Goal: Information Seeking & Learning: Learn about a topic

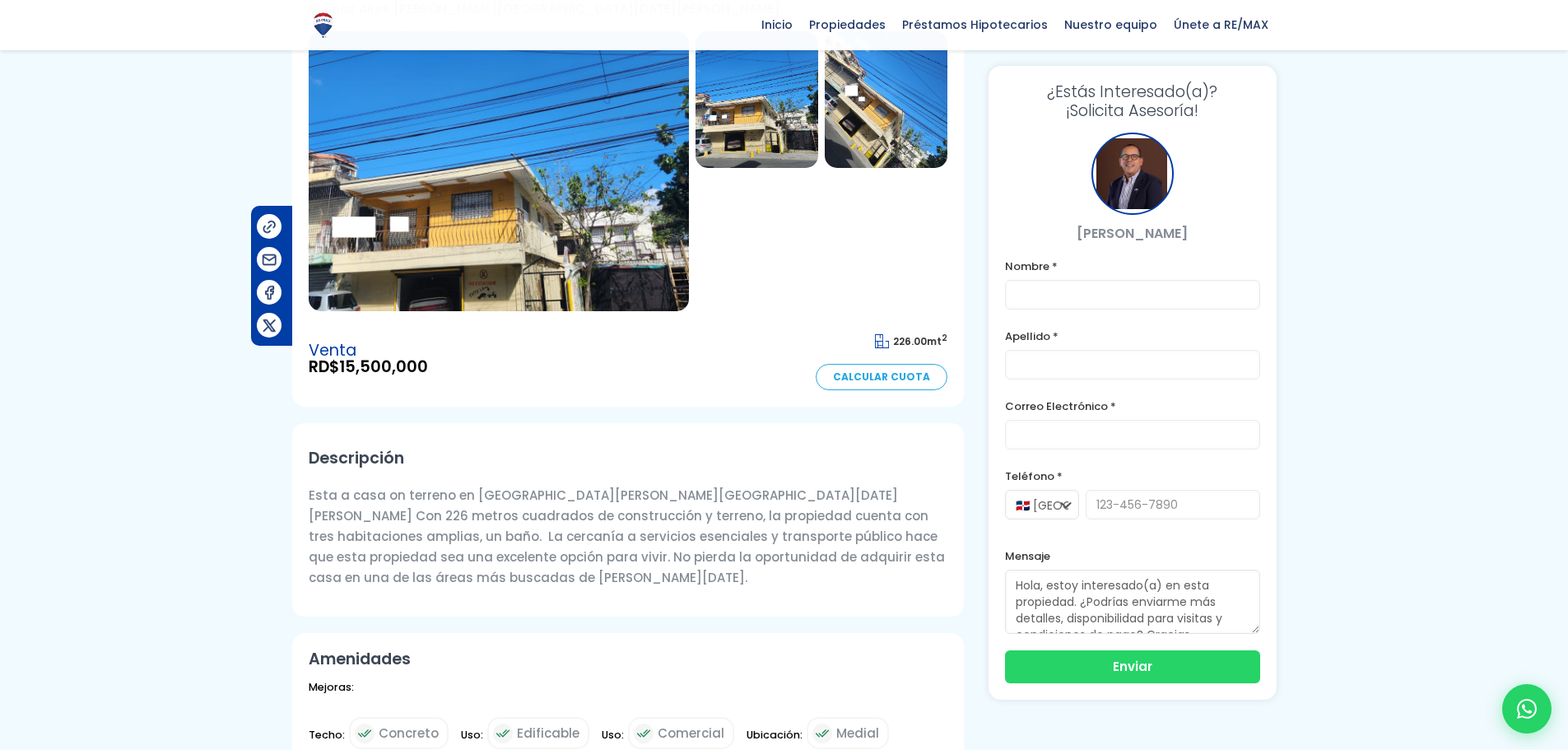
scroll to position [165, 0]
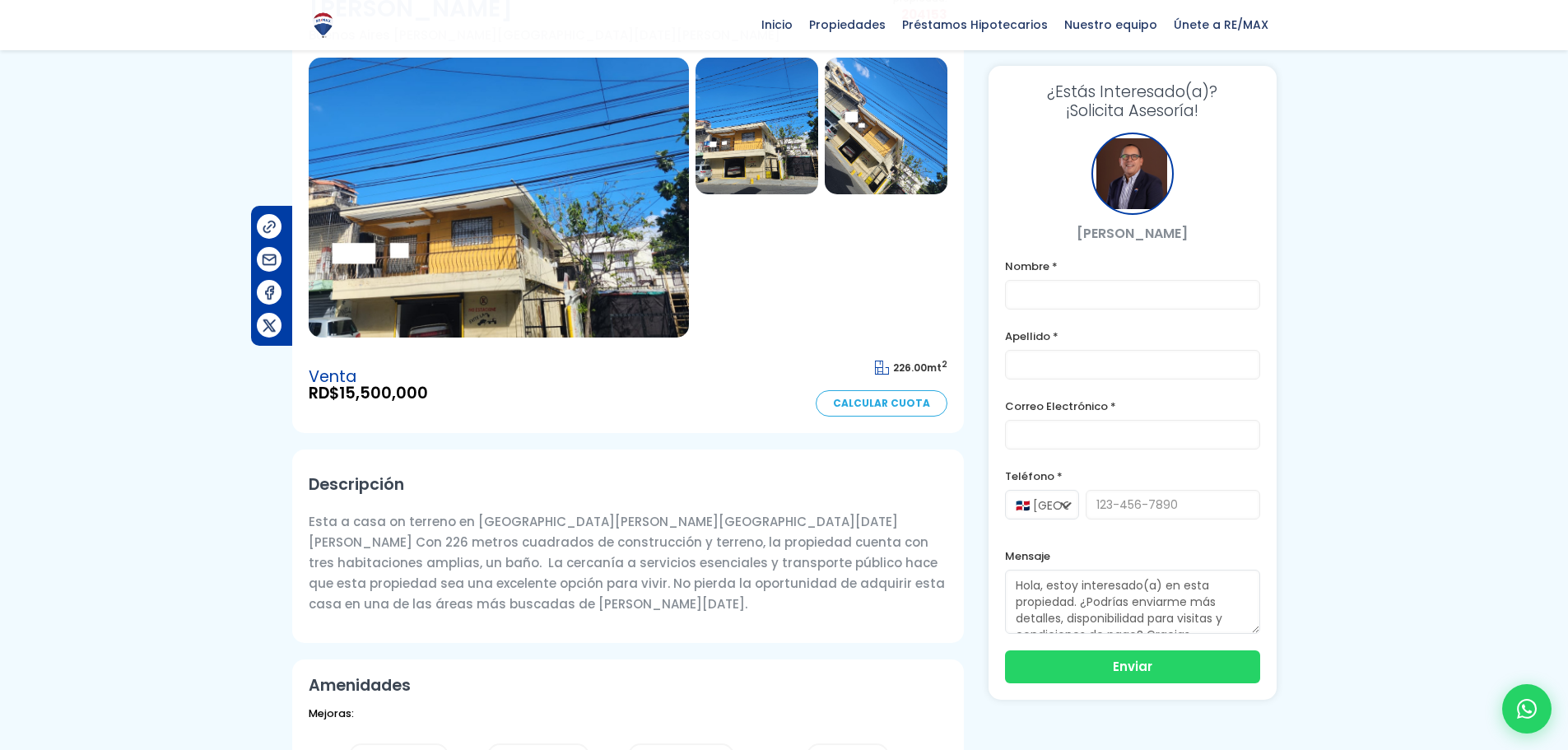
click at [597, 237] on img at bounding box center [499, 197] width 380 height 280
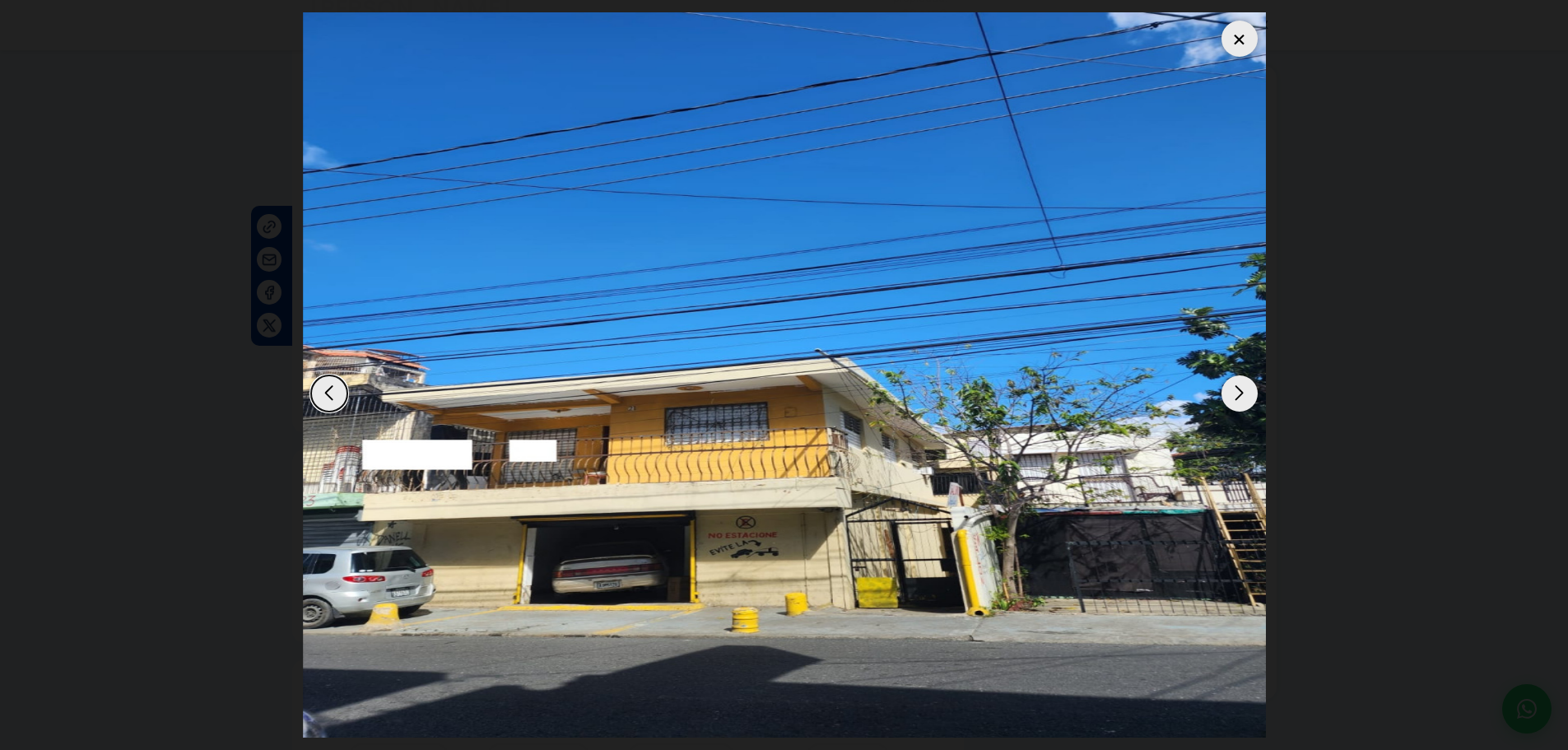
click at [1232, 393] on div "Next slide" at bounding box center [1239, 393] width 36 height 36
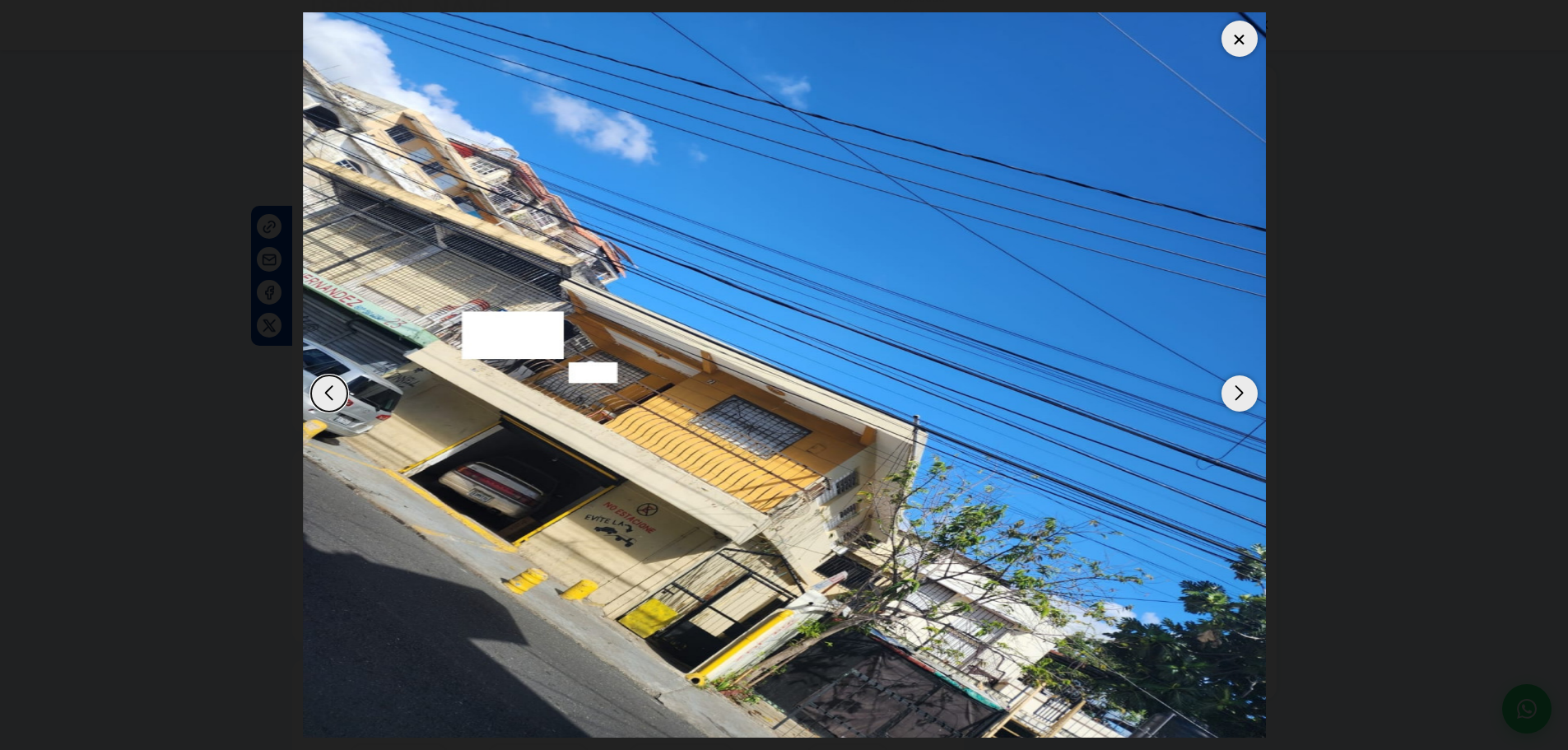
click at [1233, 393] on div "Next slide" at bounding box center [1239, 393] width 36 height 36
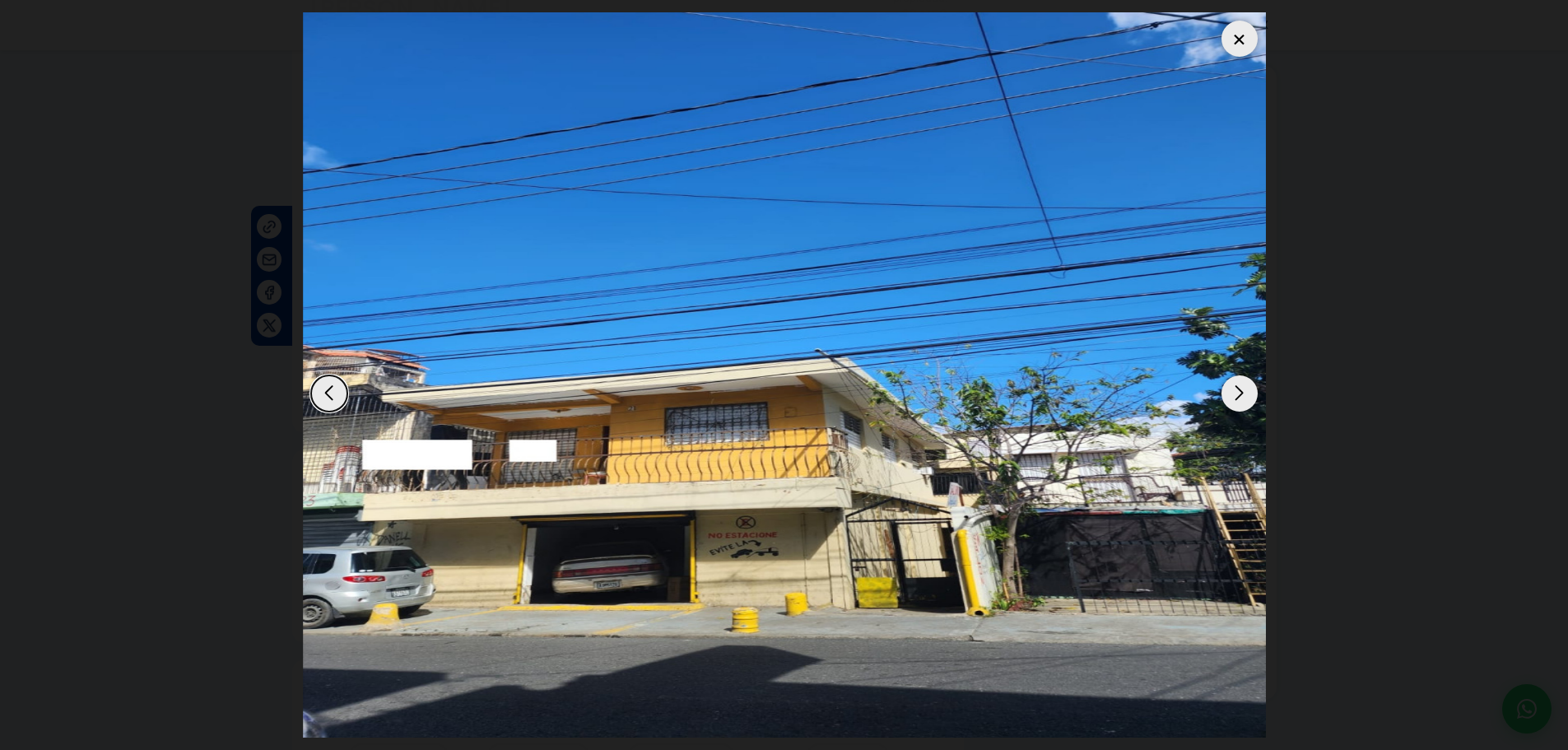
click at [1235, 404] on div "Next slide" at bounding box center [1239, 393] width 36 height 36
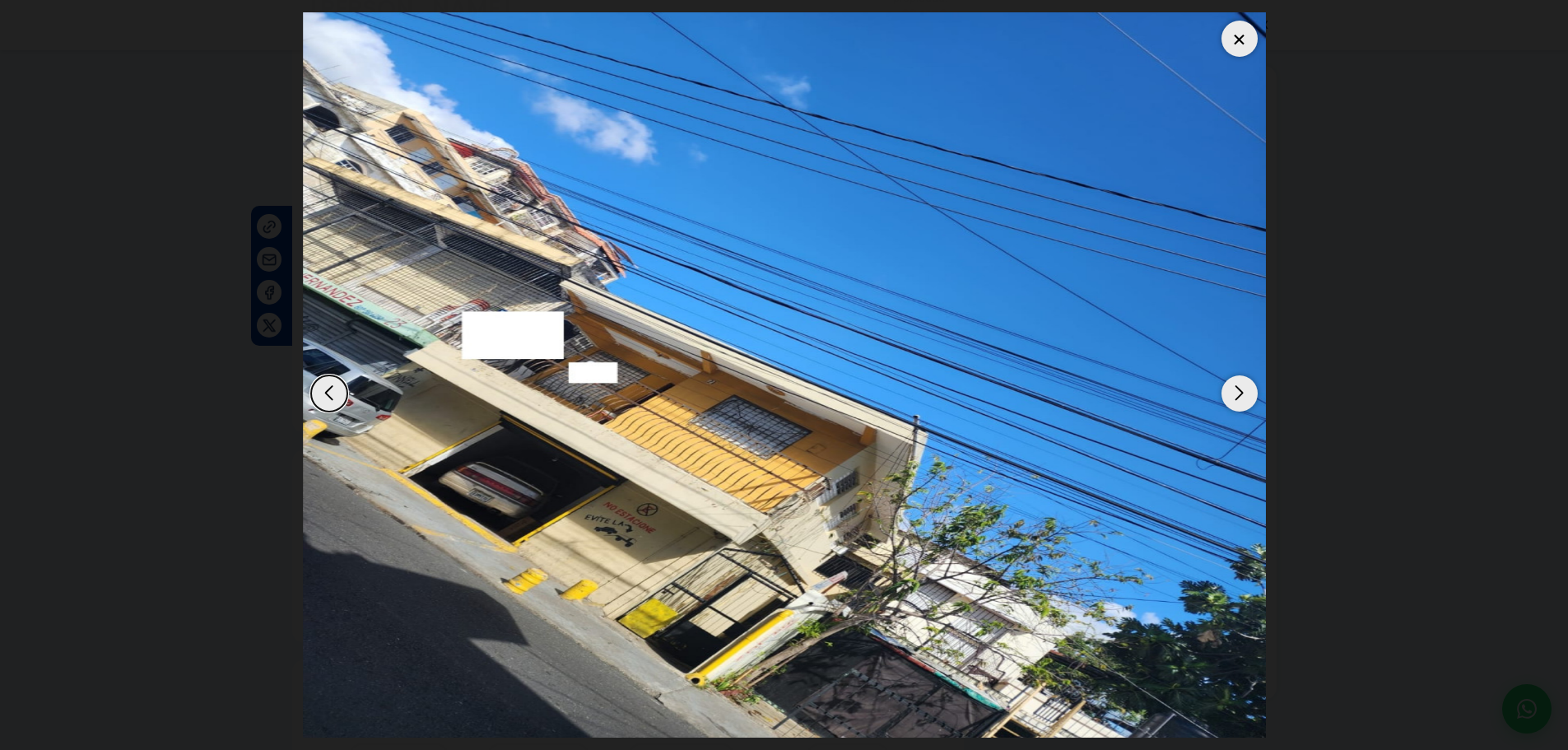
click at [1248, 40] on div at bounding box center [1239, 38] width 36 height 36
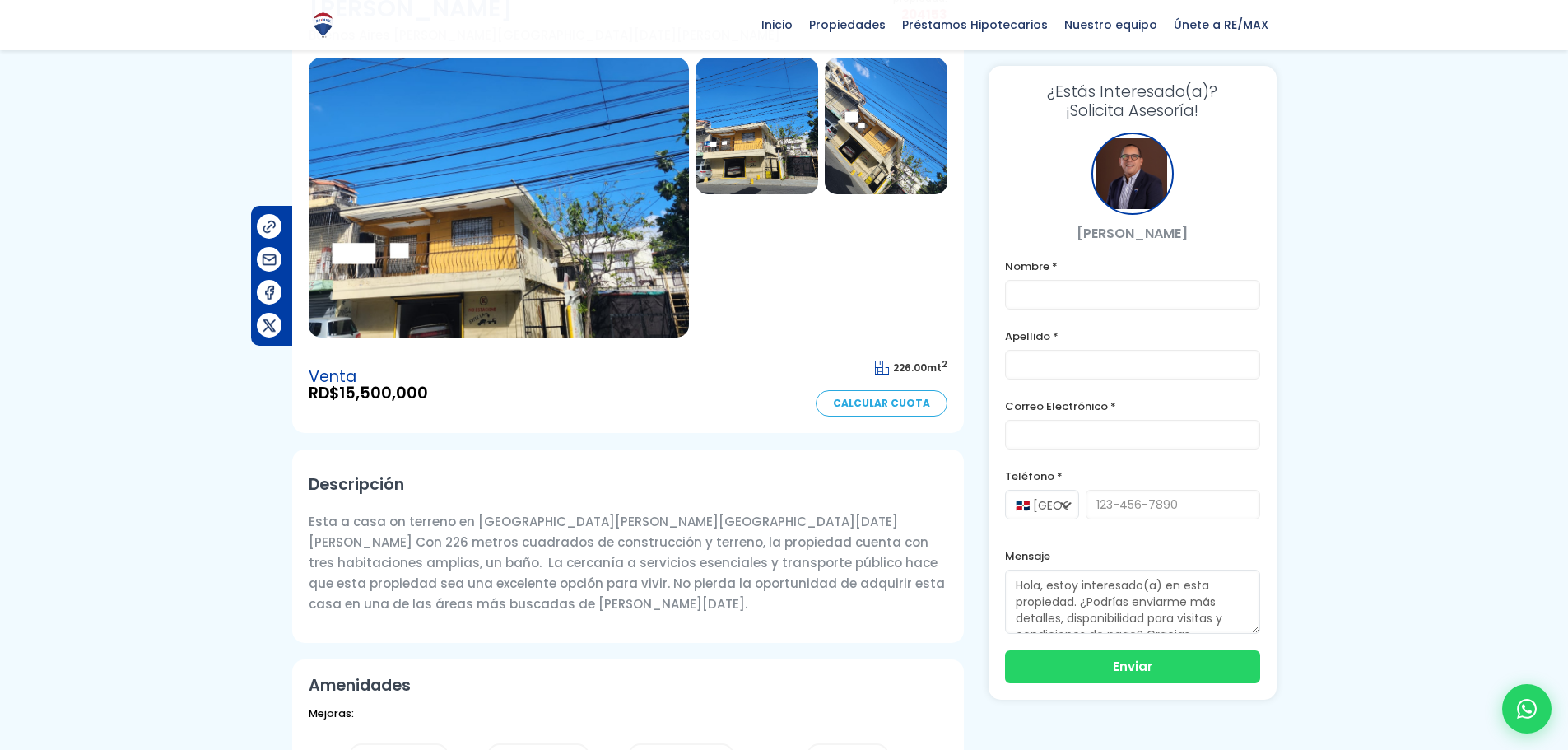
drag, startPoint x: 307, startPoint y: 489, endPoint x: 859, endPoint y: 508, distance: 552.3
click at [859, 508] on div "Descripción Esta a casa on terreno en [GEOGRAPHIC_DATA][PERSON_NAME][GEOGRAPHIC…" at bounding box center [628, 546] width 671 height 194
copy p "Esta a casa on terreno en [GEOGRAPHIC_DATA][PERSON_NAME][GEOGRAPHIC_DATA][DATE]…"
